Goal: Information Seeking & Learning: Learn about a topic

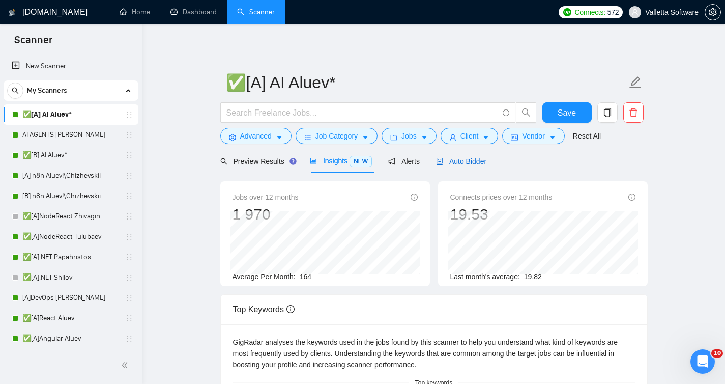
click at [452, 159] on span "Auto Bidder" at bounding box center [461, 161] width 50 height 8
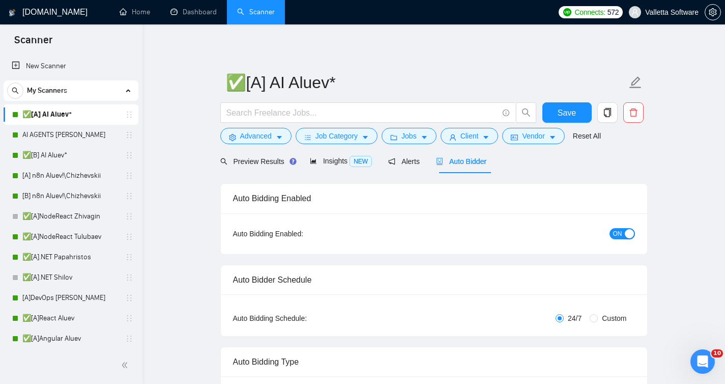
radio input "false"
radio input "true"
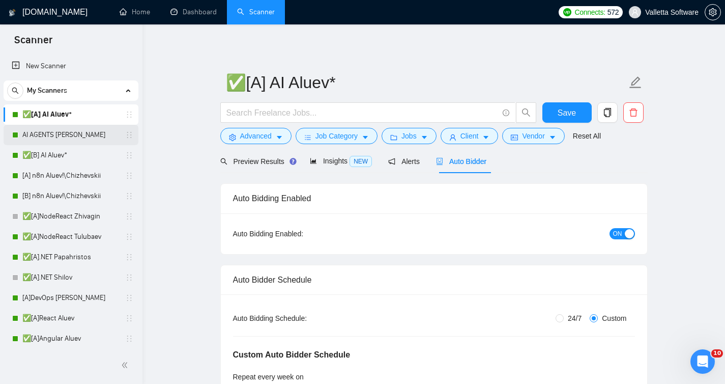
click at [78, 134] on link "AI AGENTS [PERSON_NAME]" at bounding box center [70, 135] width 97 height 20
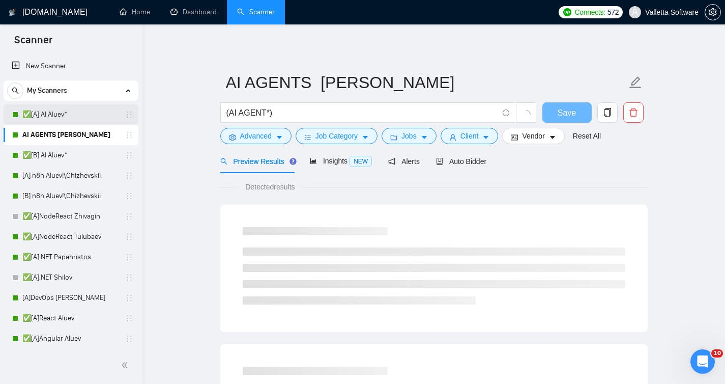
click at [81, 123] on link "✅[A] AI Aluev*" at bounding box center [70, 114] width 97 height 20
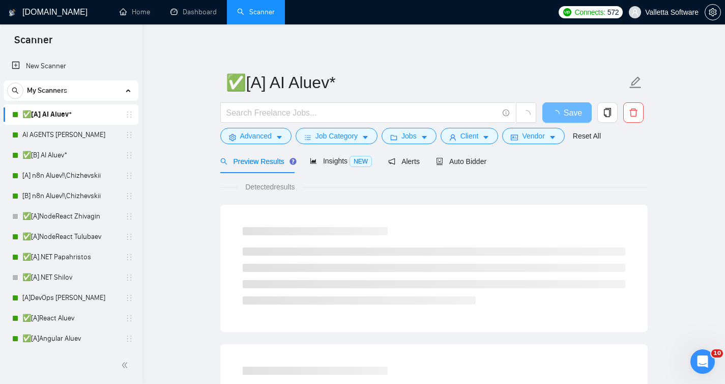
click at [471, 158] on span "Auto Bidder" at bounding box center [461, 161] width 50 height 8
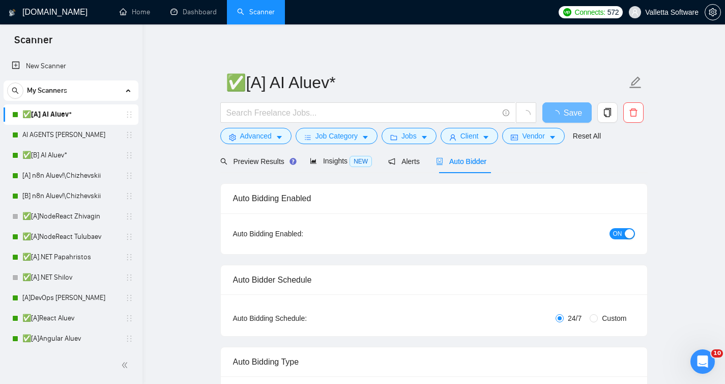
radio input "false"
radio input "true"
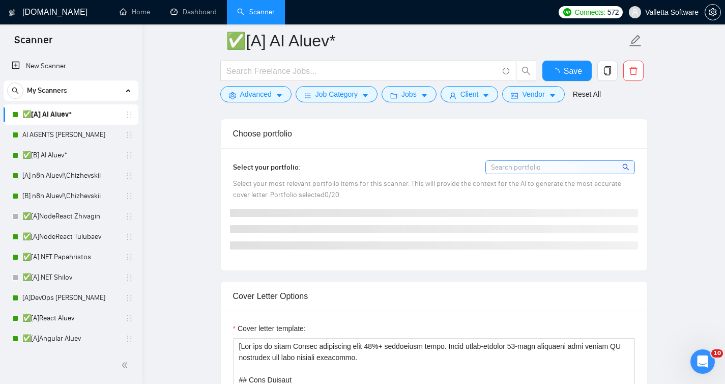
scroll to position [1253, 0]
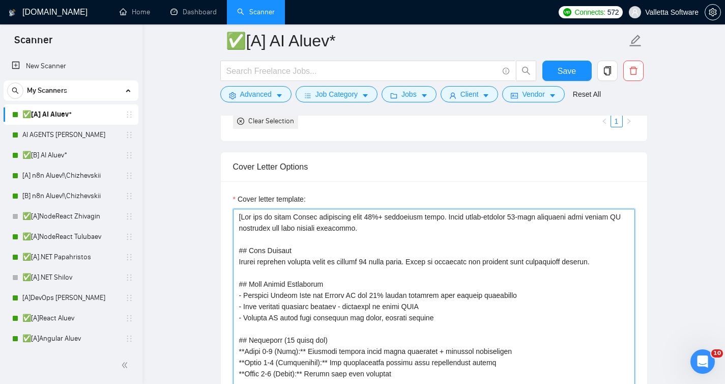
click at [403, 278] on textarea "Cover letter template:" at bounding box center [434, 323] width 402 height 229
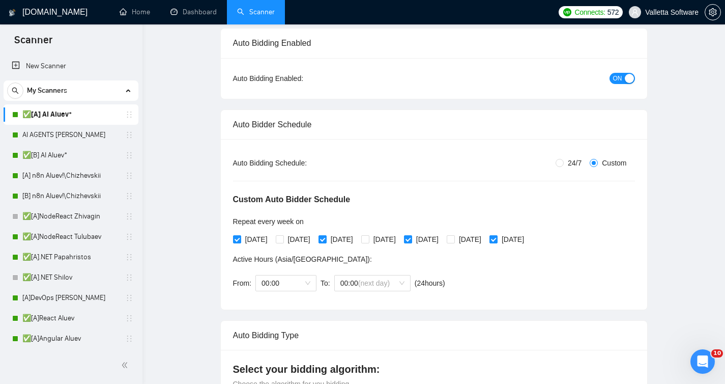
scroll to position [0, 0]
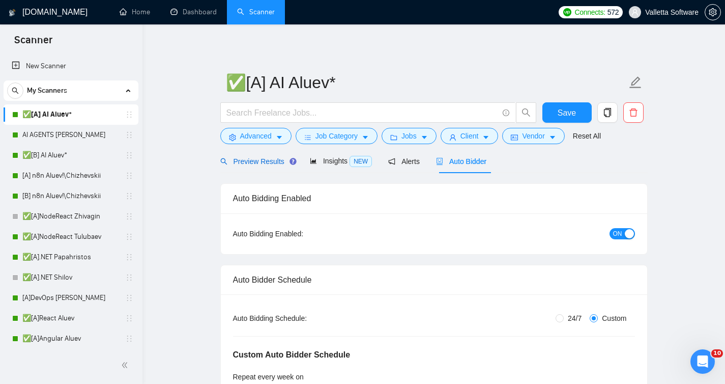
click at [247, 160] on span "Preview Results" at bounding box center [256, 161] width 73 height 8
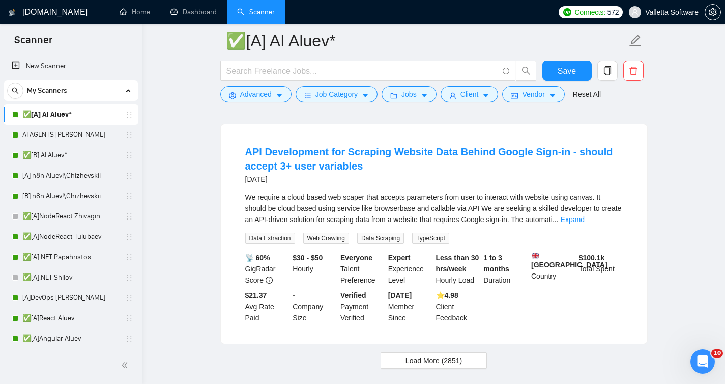
scroll to position [2153, 0]
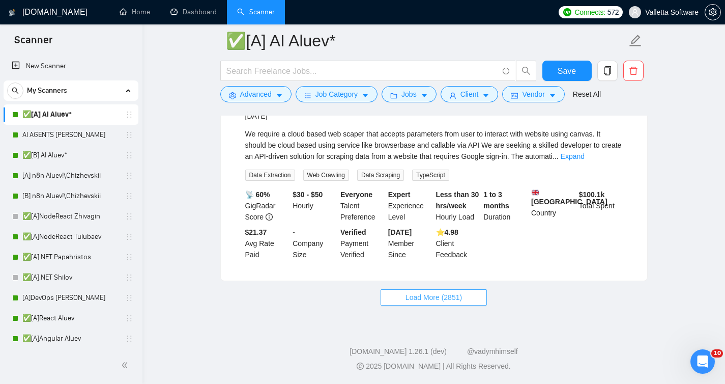
click at [406, 303] on span "Load More (2851)" at bounding box center [434, 297] width 56 height 11
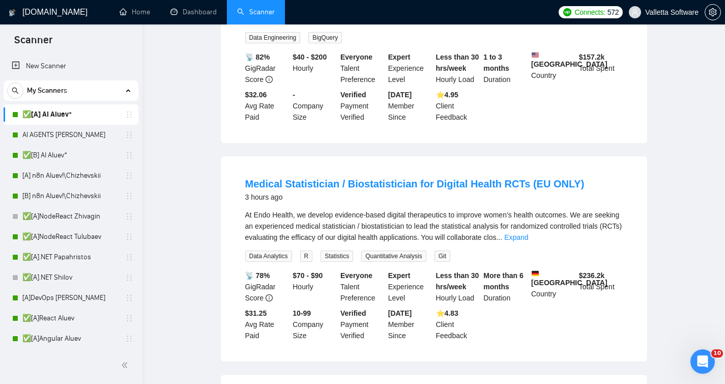
scroll to position [0, 0]
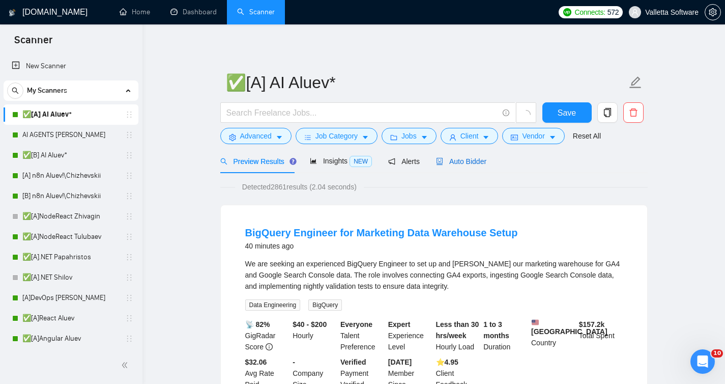
click at [442, 156] on div "Auto Bidder" at bounding box center [461, 161] width 50 height 11
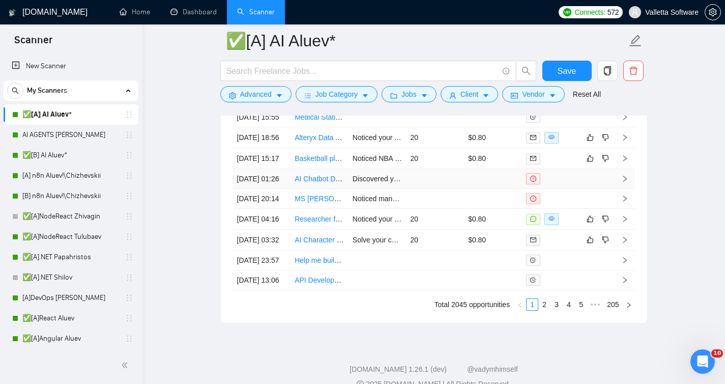
scroll to position [3258, 0]
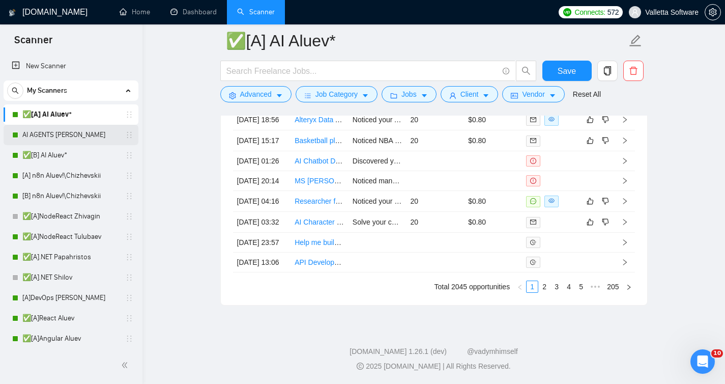
click at [86, 133] on link "AI AGENTS [PERSON_NAME]" at bounding box center [70, 135] width 97 height 20
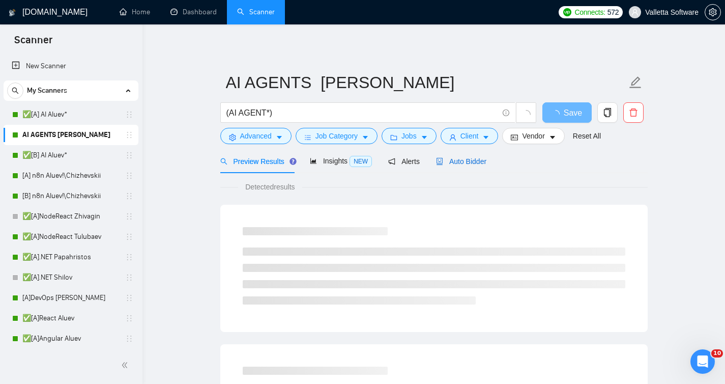
click at [468, 165] on div "Auto Bidder" at bounding box center [461, 161] width 50 height 11
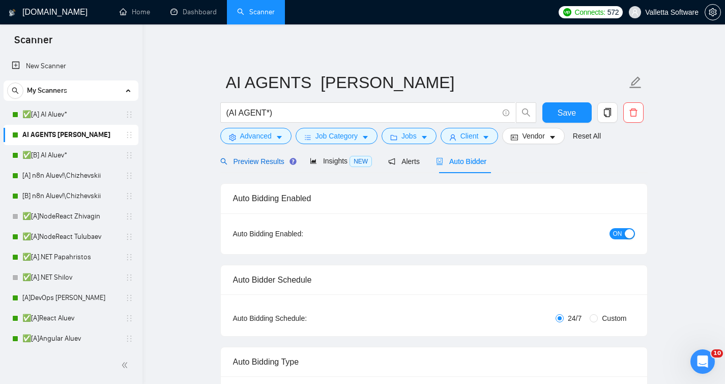
click at [239, 157] on span "Preview Results" at bounding box center [256, 161] width 73 height 8
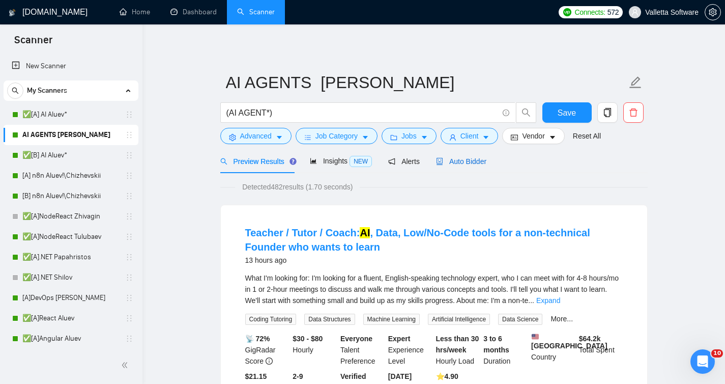
click at [456, 159] on span "Auto Bidder" at bounding box center [461, 161] width 50 height 8
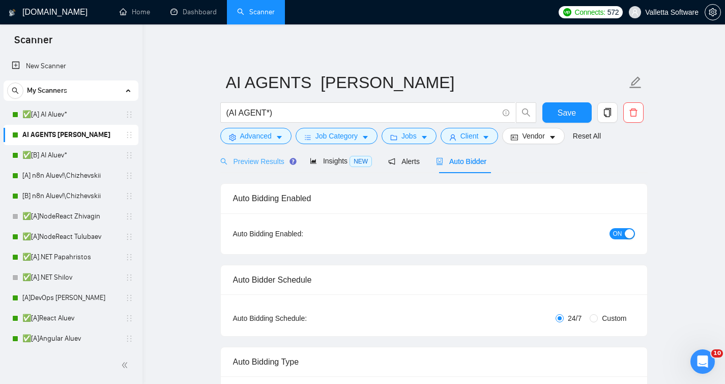
click at [254, 154] on div "Preview Results" at bounding box center [256, 161] width 73 height 24
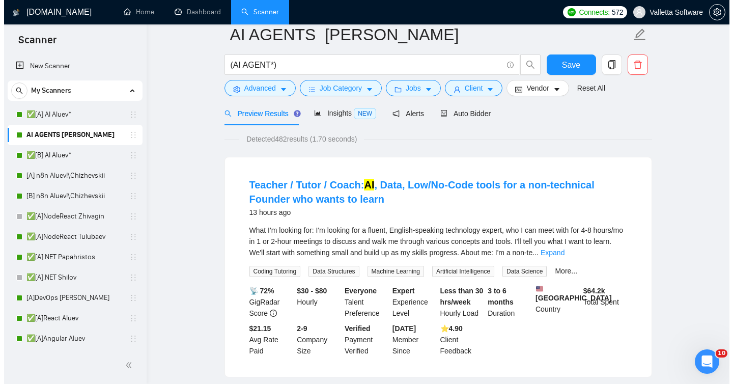
scroll to position [36, 0]
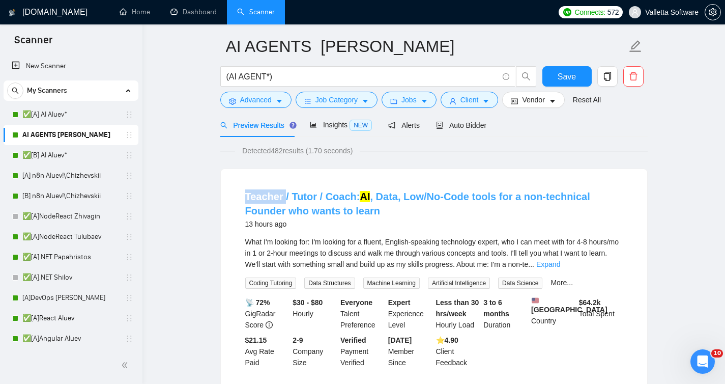
copy link "Teacher"
drag, startPoint x: 239, startPoint y: 187, endPoint x: 173, endPoint y: 187, distance: 66.2
click at [277, 98] on icon "caret-down" at bounding box center [279, 101] width 7 height 7
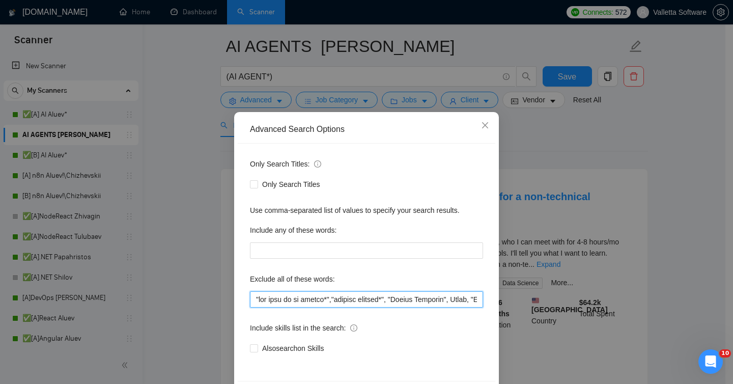
click at [253, 297] on input "text" at bounding box center [366, 299] width 233 height 16
paste input "Teacher"
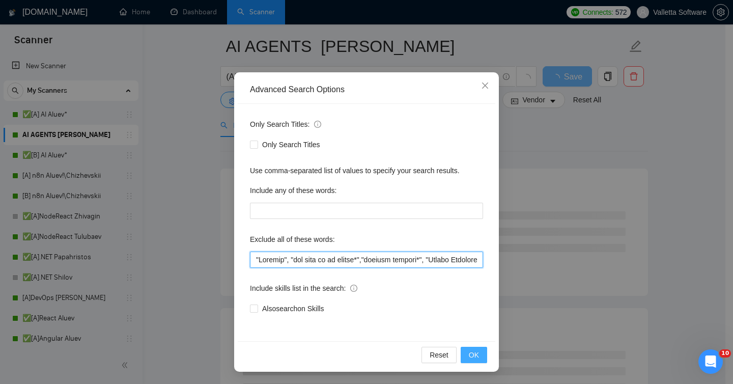
type input ""Loremip", "dol sita co ad elitse*","doeiusm tempori*", "Utlabo Etdolore", Magn…"
click at [469, 353] on span "OK" at bounding box center [474, 354] width 10 height 11
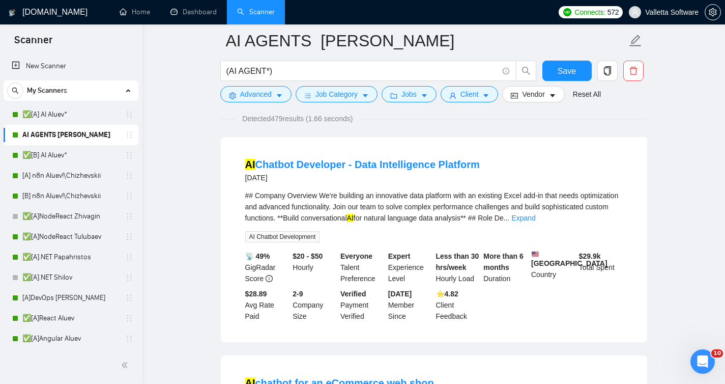
scroll to position [179, 0]
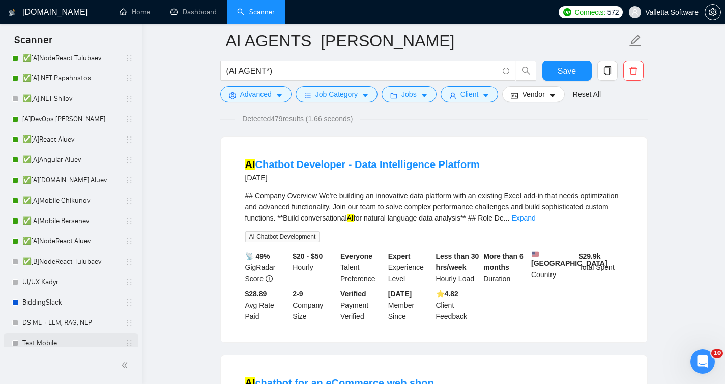
click at [47, 339] on link "Test Mobile" at bounding box center [70, 343] width 97 height 20
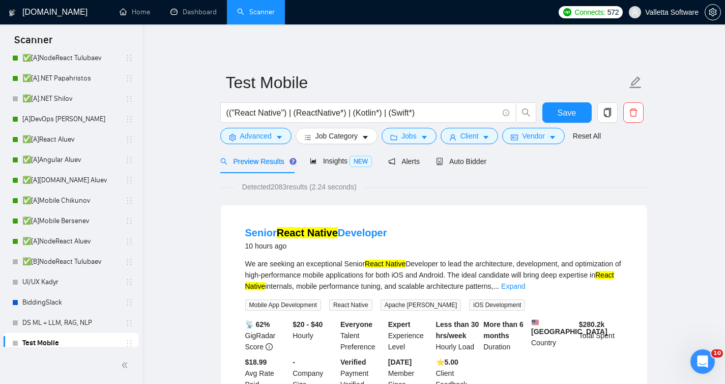
click at [333, 153] on div "Insights NEW" at bounding box center [341, 161] width 62 height 24
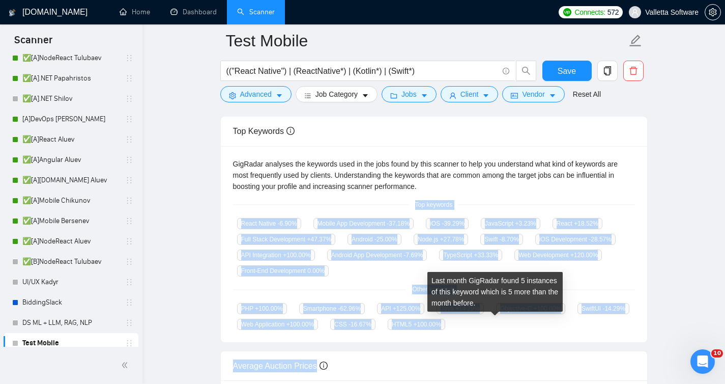
scroll to position [201, 0]
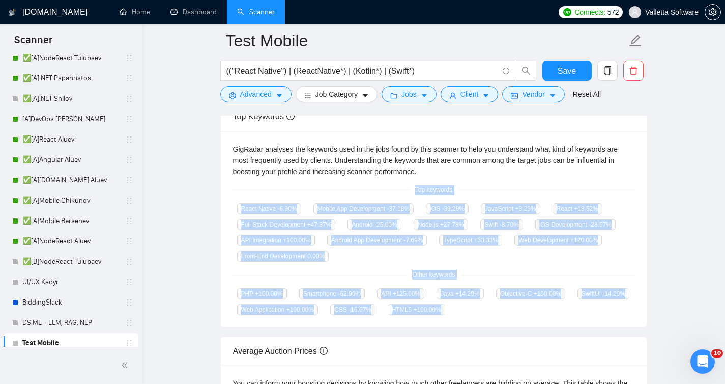
drag, startPoint x: 410, startPoint y: 220, endPoint x: 529, endPoint y: 302, distance: 144.9
click at [529, 302] on div "GigRadar analyses the keywords used in the jobs found by this scanner to help y…" at bounding box center [434, 229] width 427 height 196
copy div "Top keywords React Native -6.90 % Mobile App Development -37.18 % iOS -39.29 % …"
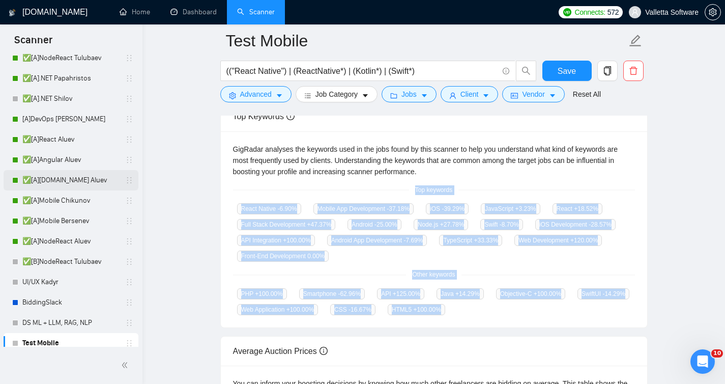
scroll to position [0, 0]
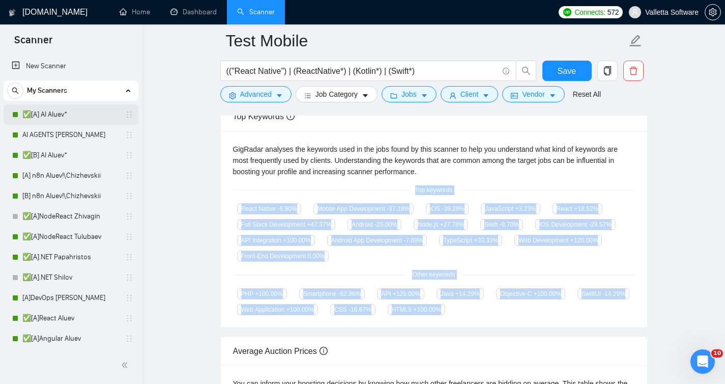
click at [62, 121] on link "✅[A] AI Aluev*" at bounding box center [70, 114] width 97 height 20
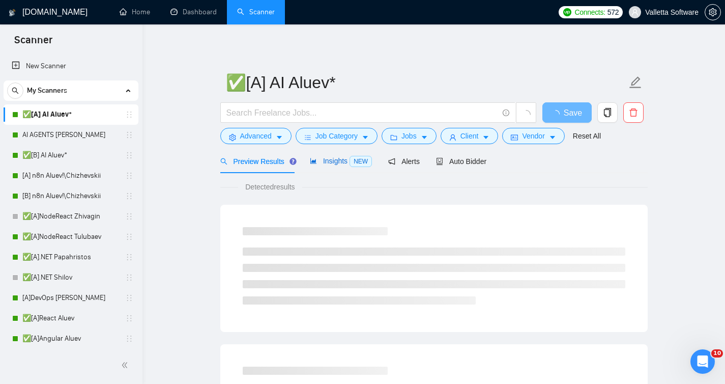
click at [332, 163] on span "Insights NEW" at bounding box center [341, 161] width 62 height 8
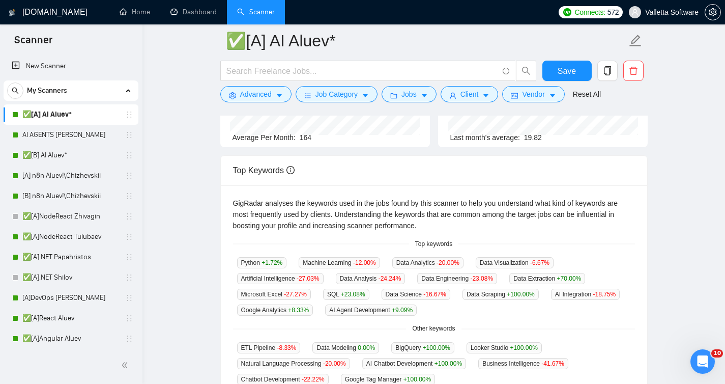
scroll to position [220, 0]
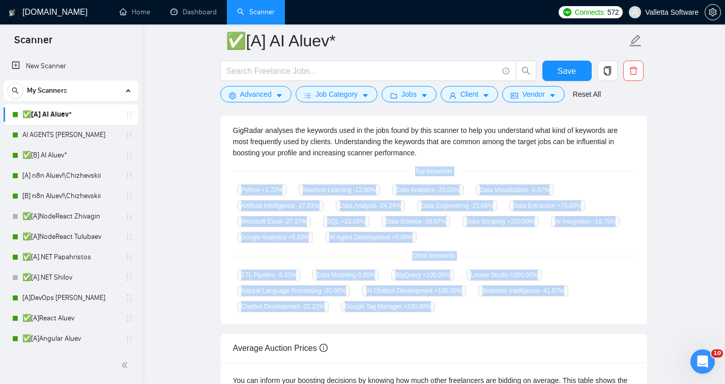
drag, startPoint x: 412, startPoint y: 171, endPoint x: 454, endPoint y: 306, distance: 141.3
click at [454, 306] on div "GigRadar analyses the keywords used in the jobs found by this scanner to help y…" at bounding box center [434, 218] width 427 height 212
copy div "Top keywords Python +1.72 % Machine Learning -12.00 % Data Analytics -20.00 % D…"
click at [261, 167] on div "Top keywords" at bounding box center [434, 171] width 402 height 10
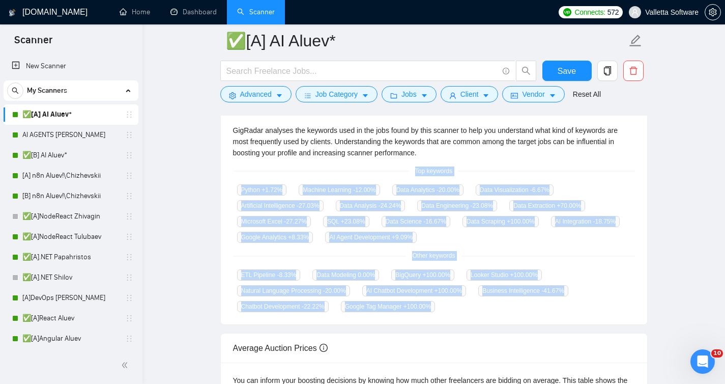
drag, startPoint x: 409, startPoint y: 168, endPoint x: 451, endPoint y: 305, distance: 143.3
click at [451, 305] on div "GigRadar analyses the keywords used in the jobs found by this scanner to help y…" at bounding box center [434, 218] width 427 height 212
copy div "Top keywords Python +1.72 % Machine Learning -12.00 % Data Analytics -20.00 % D…"
